Goal: Communication & Community: Answer question/provide support

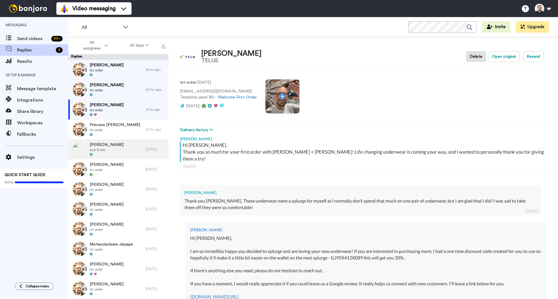
type textarea "x"
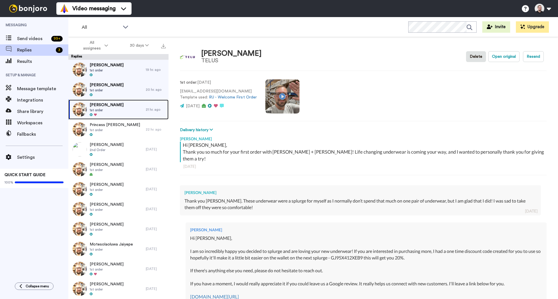
click at [110, 112] on div "Nicole Shaw 1st order" at bounding box center [107, 109] width 34 height 15
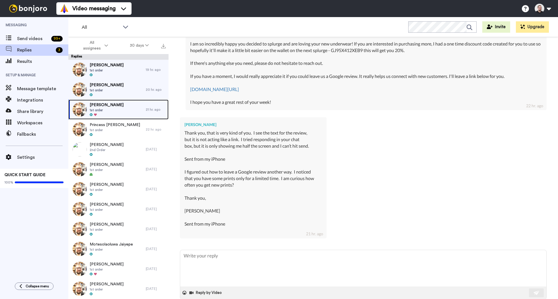
scroll to position [212, 0]
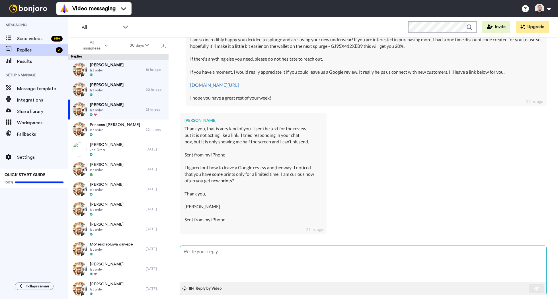
click at [288, 246] on textarea at bounding box center [363, 264] width 366 height 36
type textarea "x"
type textarea "H"
type textarea "x"
type textarea "Hi"
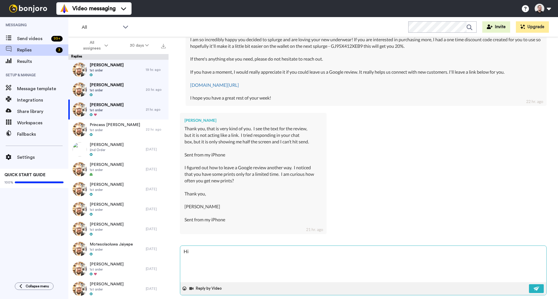
type textarea "x"
type textarea "Hi"
type textarea "x"
type textarea "Hi N"
type textarea "x"
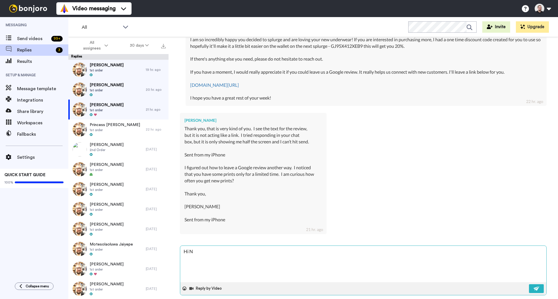
type textarea "Hi Nc"
type textarea "x"
type textarea "Hi Nco"
type textarea "x"
type textarea "Hi Ncol"
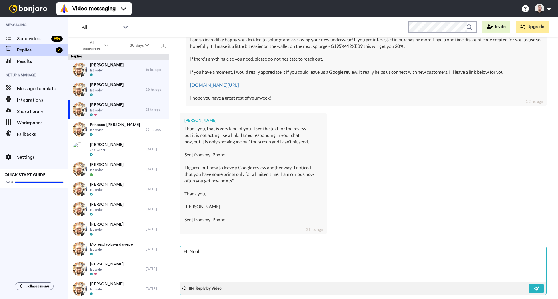
type textarea "x"
type textarea "Hi Nco"
type textarea "x"
type textarea "Hi Nc"
type textarea "x"
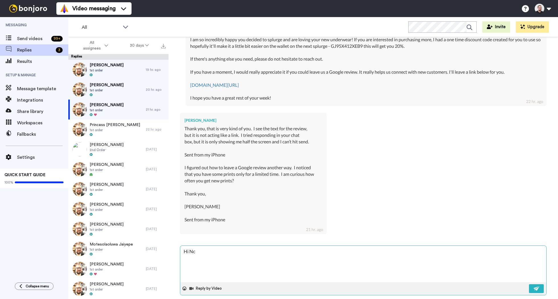
type textarea "Hi N"
type textarea "x"
type textarea "Hi Ni"
type textarea "x"
type textarea "Hi Nico"
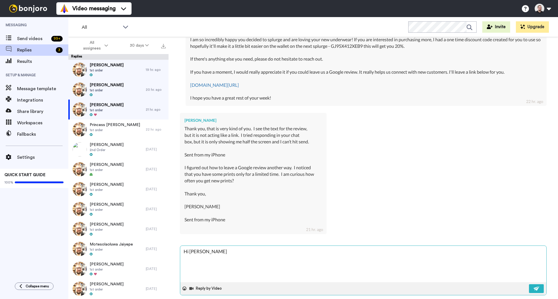
type textarea "x"
type textarea "Hi Nicol"
type textarea "x"
type textarea "Hi Nicole"
type textarea "x"
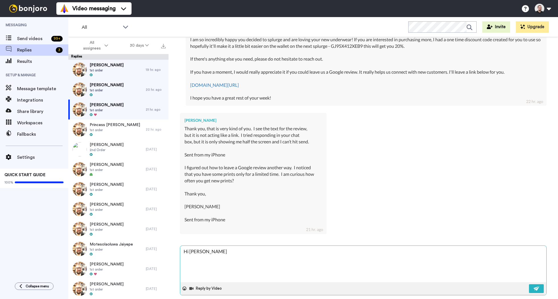
type textarea "Hi [PERSON_NAME],"
type textarea "x"
type textarea "Hi [PERSON_NAME],"
type textarea "x"
type textarea "Hi [PERSON_NAME],"
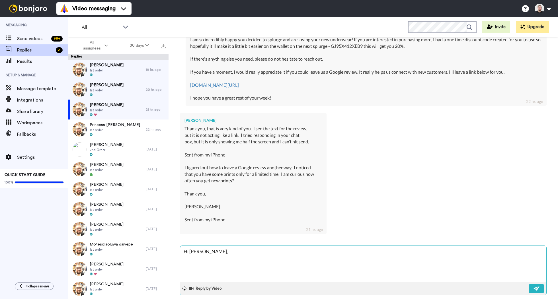
type textarea "x"
type textarea "Hi [PERSON_NAME],"
type textarea "x"
type textarea "Hi Nicole, T"
type textarea "x"
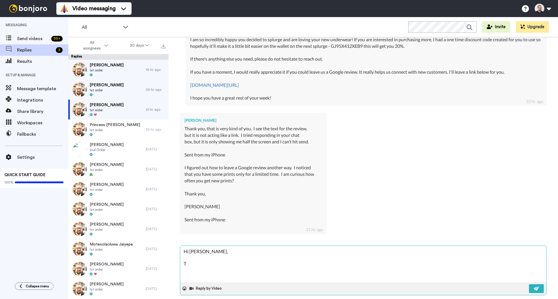
type textarea "Hi Nicole, Th"
type textarea "x"
type textarea "Hi Nicole, Tha"
type textarea "x"
type textarea "Hi Nicole, Than"
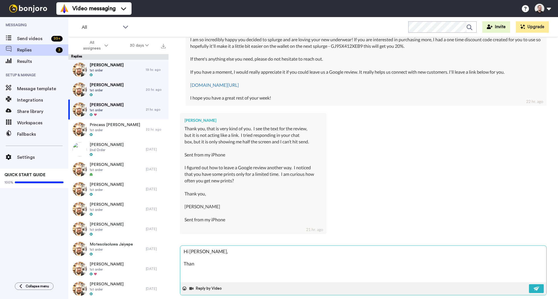
type textarea "x"
type textarea "Hi Nicole, Thank"
type textarea "x"
type textarea "Hi Nicole, Thank"
type textarea "x"
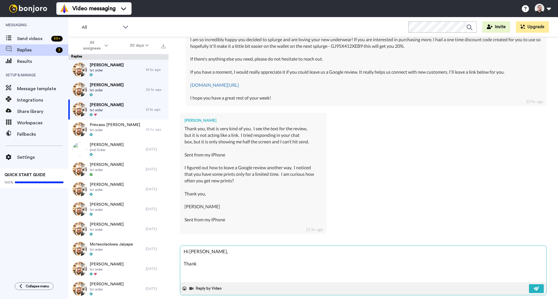
type textarea "Hi Nicole, Thank y"
type textarea "x"
type textarea "Hi Nicole, Thank yo"
type textarea "x"
type textarea "Hi Nicole, Thank you"
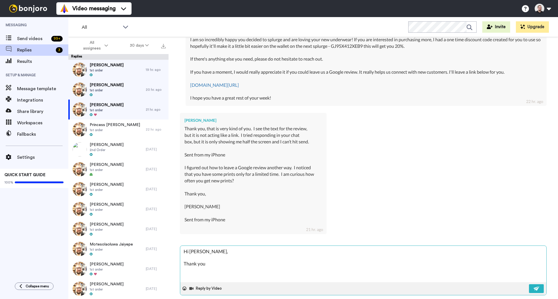
type textarea "x"
type textarea "Hi Nicole, Thank you"
type textarea "x"
type textarea "Hi Nicole, Thank you f"
type textarea "x"
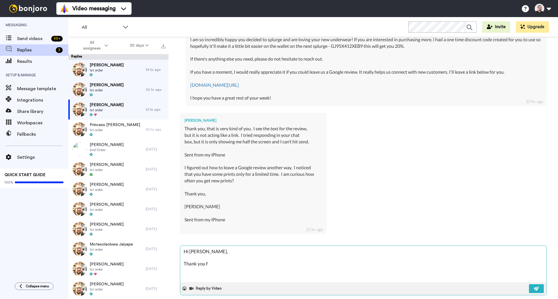
type textarea "Hi Nicole, Thank you fo"
type textarea "x"
type textarea "Hi Nicole, Thank you for"
type textarea "x"
type textarea "Hi Nicole, Thank you for"
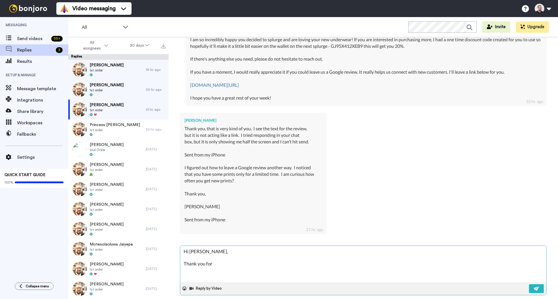
type textarea "x"
type textarea "Hi Nicole, Thank you for t"
type textarea "x"
type textarea "Hi Nicole, Thank you for ta"
type textarea "x"
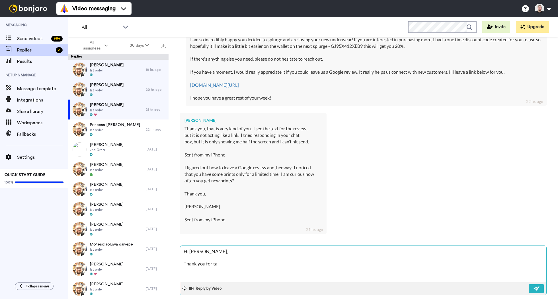
type textarea "Hi Nicole, Thank you for tak"
type textarea "x"
type textarea "Hi Nicole, Thank you for taki"
type textarea "x"
type textarea "Hi Nicole, Thank you for takin"
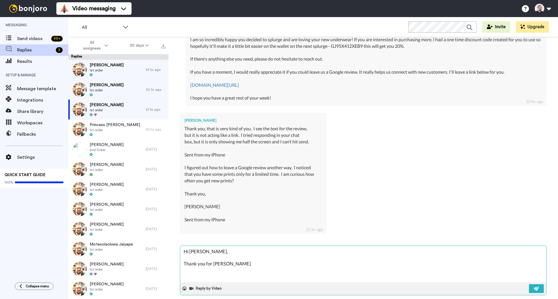
type textarea "x"
type textarea "Hi Nicole, Thank you for taking"
type textarea "x"
type textarea "Hi Nicole, Thank you for taking"
type textarea "x"
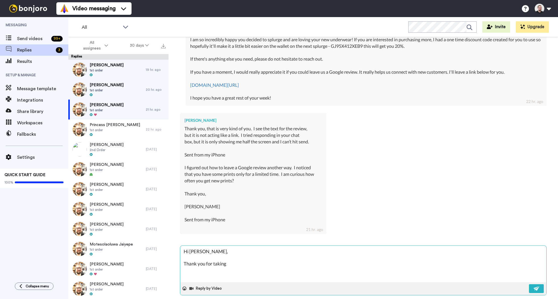
type textarea "Hi Nicole, Thank you for taking t"
type textarea "x"
type textarea "Hi Nicole, Thank you for taking th"
type textarea "x"
type textarea "Hi Nicole, Thank you for taking the"
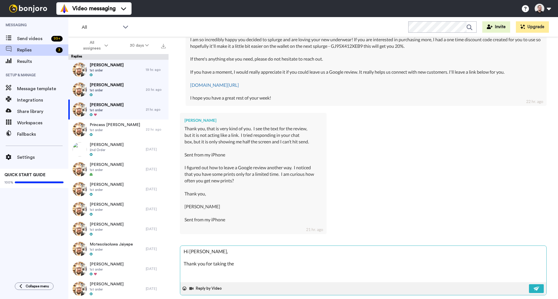
type textarea "x"
type textarea "Hi Nicole, Thank you for taking the"
type textarea "x"
type textarea "Hi Nicole, Thank you for taking the t"
type textarea "x"
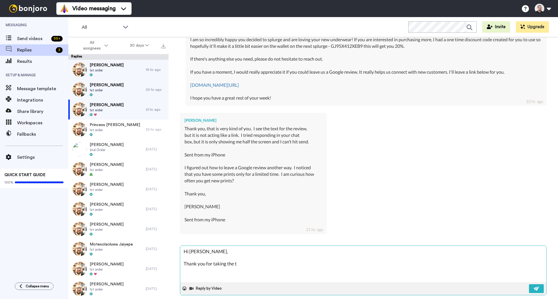
type textarea "Hi Nicole, Thank you for taking the ti"
type textarea "x"
type textarea "Hi Nicole, Thank you for taking the time"
type textarea "x"
type textarea "Hi Nicole, Thank you for taking the time"
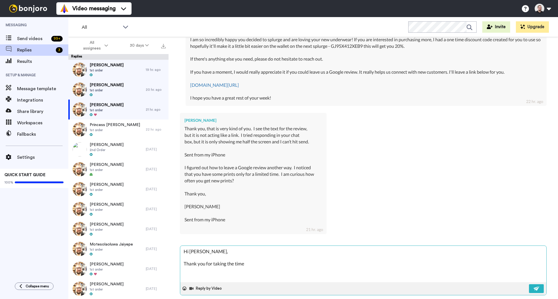
type textarea "x"
type textarea "Hi Nicole, Thank you for taking the time t"
type textarea "x"
type textarea "Hi Nicole, Thank you for taking the time to"
type textarea "x"
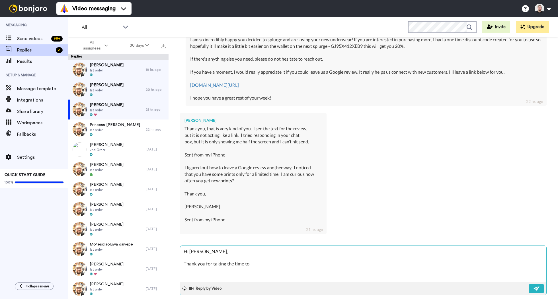
type textarea "Hi Nicole, Thank you for taking the time to"
type textarea "x"
type textarea "Hi Nicole, Thank you for taking the time to l"
type textarea "x"
type textarea "Hi Nicole, Thank you for taking the time to le"
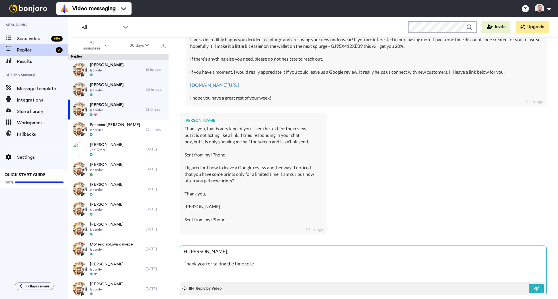
type textarea "x"
type textarea "Hi Nicole, Thank you for taking the time to lea"
type textarea "x"
type textarea "Hi Nicole, Thank you for taking the time to leave"
type textarea "x"
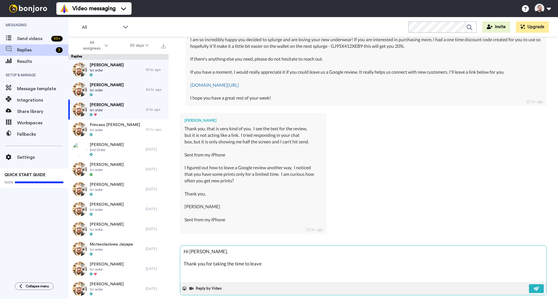
type textarea "Hi Nicole, Thank you for taking the time to leave"
type textarea "x"
type textarea "Hi Nicole, Thank you for taking the time to leave a"
type textarea "x"
type textarea "Hi Nicole, Thank you for taking the time to leave a G"
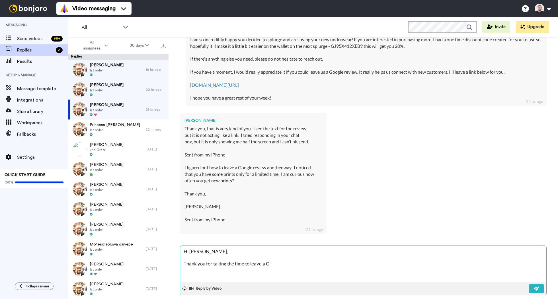
type textarea "x"
type textarea "Hi Nicole, Thank you for taking the time to leave a Go"
type textarea "x"
type textarea "Hi Nicole, Thank you for taking the time to leave a Goo"
type textarea "x"
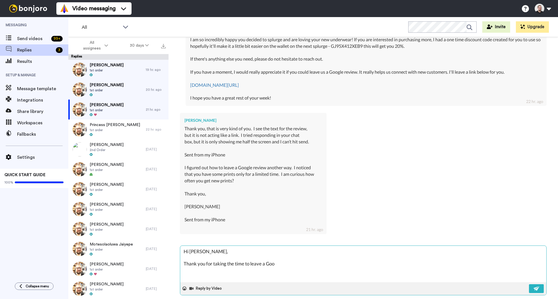
type textarea "Hi Nicole, Thank you for taking the time to leave a Goog"
type textarea "x"
type textarea "Hi Nicole, Thank you for taking the time to leave a Googl"
type textarea "x"
type textarea "Hi Nicole, Thank you for taking the time to leave a Google"
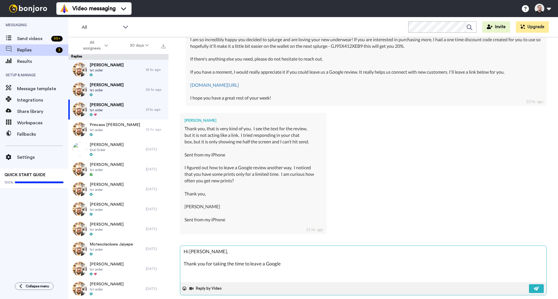
type textarea "x"
type textarea "Hi Nicole, Thank you for taking the time to leave a Google r"
type textarea "x"
type textarea "Hi Nicole, Thank you for taking the time to leave a Google re"
type textarea "x"
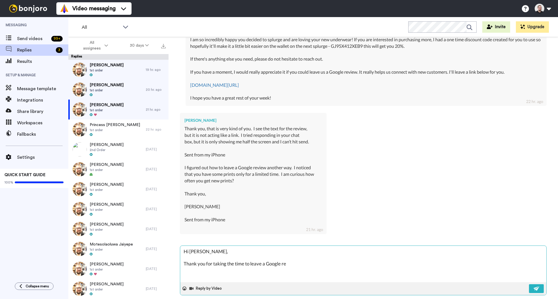
type textarea "Hi Nicole, Thank you for taking the time to leave a Google rev"
type textarea "x"
type textarea "Hi Nicole, Thank you for taking the time to leave a Google revi"
type textarea "x"
type textarea "Hi Nicole, Thank you for taking the time to leave a Google revie"
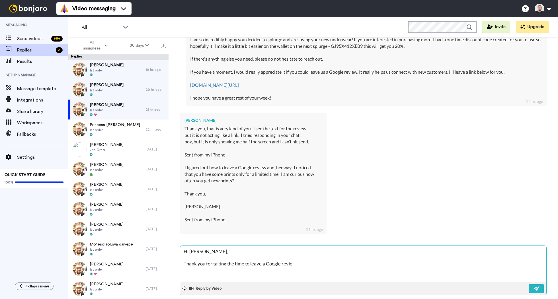
type textarea "x"
type textarea "Hi Nicole, Thank you for taking the time to leave a Google review"
type textarea "x"
type textarea "Hi Nicole, Thank you for taking the time to leave a Google review,"
type textarea "x"
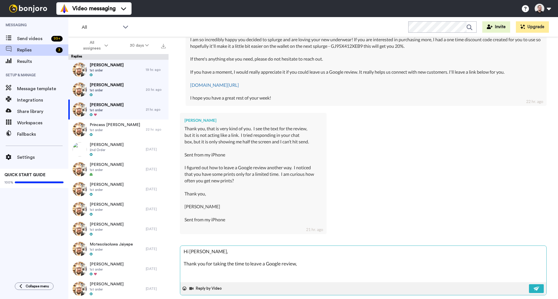
type textarea "Hi Nicole, Thank you for taking the time to leave a Google review,"
type textarea "x"
type textarea "Hi Nicole, Thank you for taking the time to leave a Google review, I"
type textarea "x"
type textarea "Hi Nicole, Thank you for taking the time to leave a Google review, I"
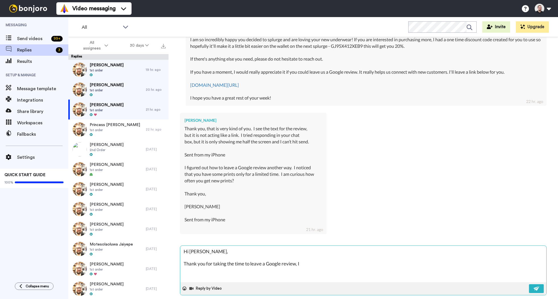
type textarea "x"
type textarea "Hi Nicole, Thank you for taking the time to leave a Google review, I re"
type textarea "x"
type textarea "Hi Nicole, Thank you for taking the time to leave a Google review, I rea"
type textarea "x"
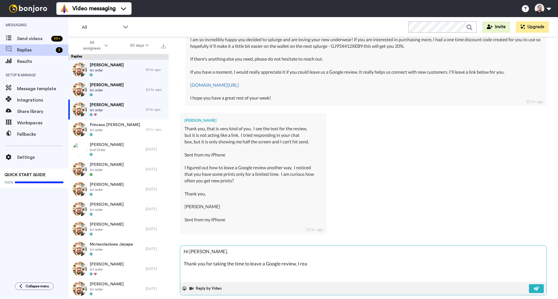
type textarea "Hi Nicole, Thank you for taking the time to leave a Google review, I real"
type textarea "x"
type textarea "Hi Nicole, Thank you for taking the time to leave a Google review, I reall"
type textarea "x"
type textarea "Hi Nicole, Thank you for taking the time to leave a Google review, I really"
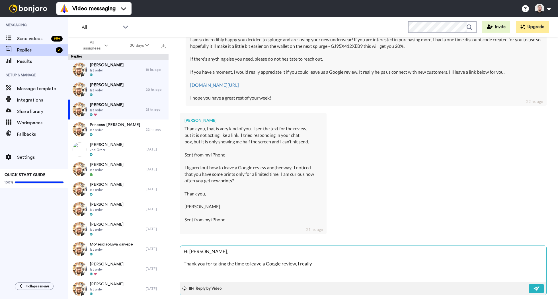
type textarea "x"
type textarea "Hi Nicole, Thank you for taking the time to leave a Google review, I really"
type textarea "x"
type textarea "Hi Nicole, Thank you for taking the time to leave a Google review, I really a"
type textarea "x"
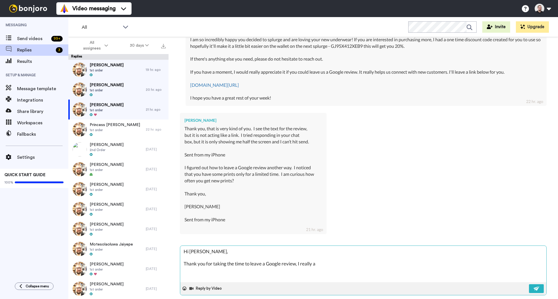
type textarea "Hi Nicole, Thank you for taking the time to leave a Google review, I really ap"
type textarea "x"
type textarea "Hi Nicole, Thank you for taking the time to leave a Google review, I really app"
type textarea "x"
type textarea "Hi Nicole, Thank you for taking the time to leave a Google review, I really appr"
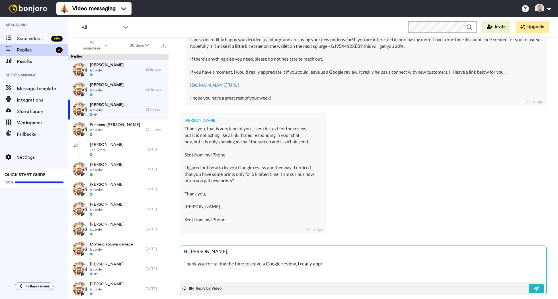
type textarea "x"
type textarea "Hi Nicole, Thank you for taking the time to leave a Google review, I really app…"
type textarea "x"
type textarea "Hi Nicole, Thank you for taking the time to leave a Google review, I really app…"
type textarea "x"
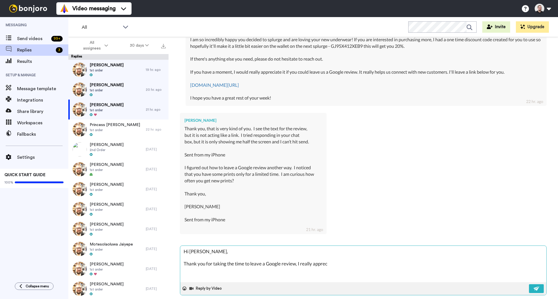
type textarea "Hi Nicole, Thank you for taking the time to leave a Google review, I really app…"
type textarea "x"
type textarea "Hi Nicole, Thank you for taking the time to leave a Google review, I really app…"
type textarea "x"
type textarea "Hi Nicole, Thank you for taking the time to leave a Google review, I really app…"
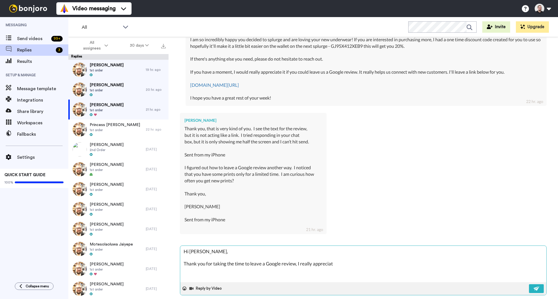
type textarea "x"
type textarea "Hi Nicole, Thank you for taking the time to leave a Google review, I really app…"
type textarea "x"
type textarea "Hi Nicole, Thank you for taking the time to leave a Google review, I really app…"
type textarea "x"
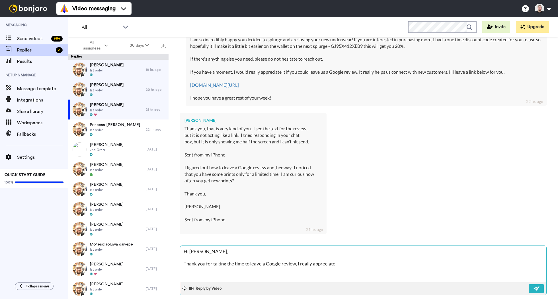
type textarea "Hi Nicole, Thank you for taking the time to leave a Google review, I really app…"
type textarea "x"
type textarea "Hi Nicole, Thank you for taking the time to leave a Google review, I really app…"
type textarea "x"
type textarea "Hi Nicole, Thank you for taking the time to leave a Google review, I really app…"
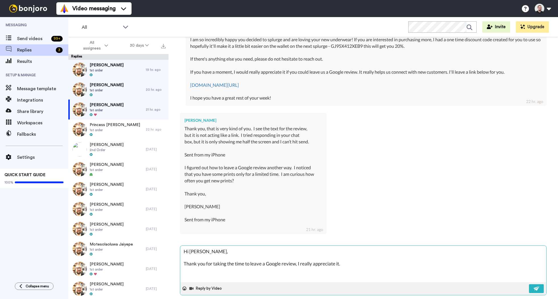
type textarea "x"
type textarea "Hi Nicole, Thank you for taking the time to leave a Google review, I really app…"
type textarea "x"
type textarea "Hi Nicole, Thank you for taking the time to leave a Google review, I really app…"
type textarea "x"
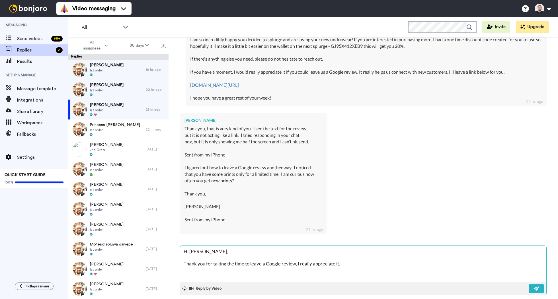
type textarea "Hi Nicole, Thank you for taking the time to leave a Google review, I really app…"
type textarea "x"
type textarea "Hi Nicole, Thank you for taking the time to leave a Google review, I really app…"
type textarea "x"
type textarea "Hi Nicole, Thank you for taking the time to leave a Google review, I really app…"
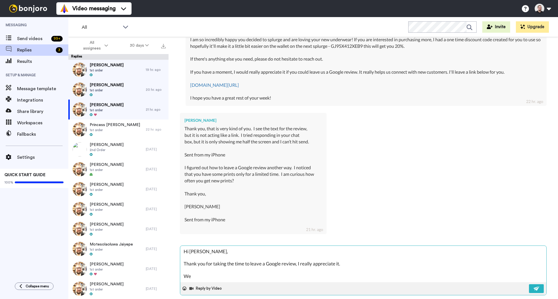
type textarea "x"
type textarea "Hi Nicole, Thank you for taking the time to leave a Google review, I really app…"
type textarea "x"
type textarea "Hi Nicole, Thank you for taking the time to leave a Google review, I really app…"
type textarea "x"
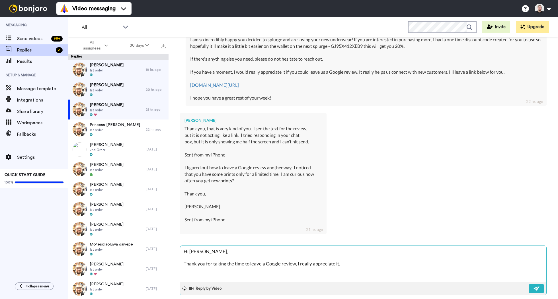
type textarea "Hi Nicole, Thank you for taking the time to leave a Google review, I really app…"
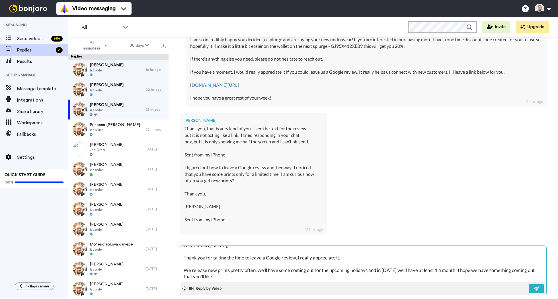
scroll to position [15, 0]
paste textarea "I hope you have a great rest of your week!"
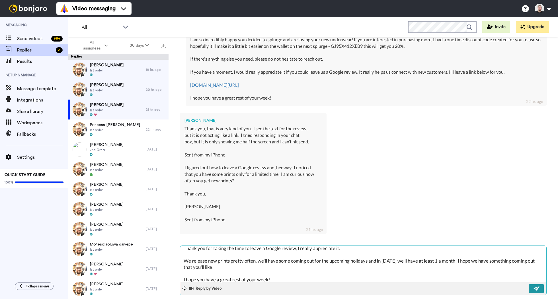
click at [534, 286] on img at bounding box center [537, 288] width 6 height 5
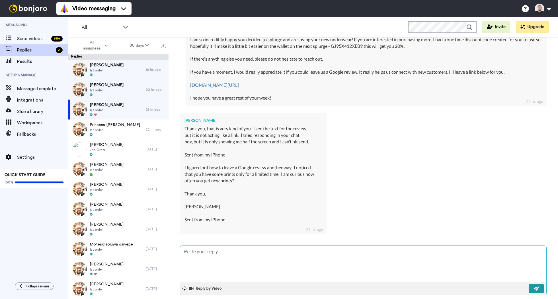
scroll to position [0, 0]
